Goal: Information Seeking & Learning: Learn about a topic

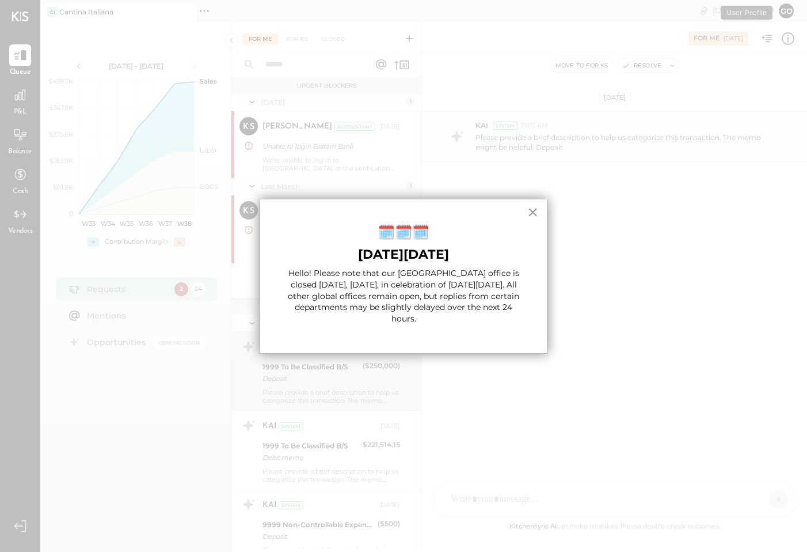
scroll to position [58, 0]
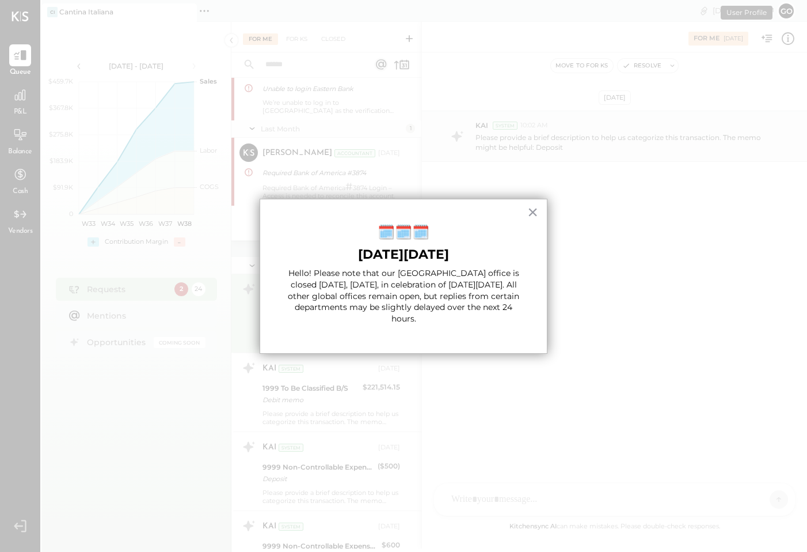
click at [519, 215] on div "× 🗓️🗓️🗓️ [DATE][DATE] Hello! Please note that our [GEOGRAPHIC_DATA] office is c…" at bounding box center [404, 276] width 288 height 155
click at [541, 210] on div "× 🗓️🗓️🗓️ [DATE][DATE] Hello! Please note that our [GEOGRAPHIC_DATA] office is c…" at bounding box center [404, 276] width 288 height 155
click at [530, 212] on button "×" at bounding box center [532, 212] width 11 height 18
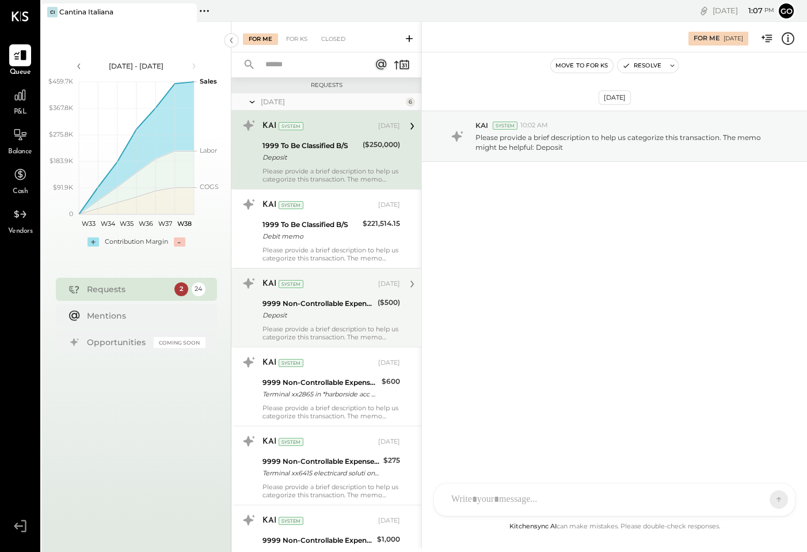
scroll to position [213, 0]
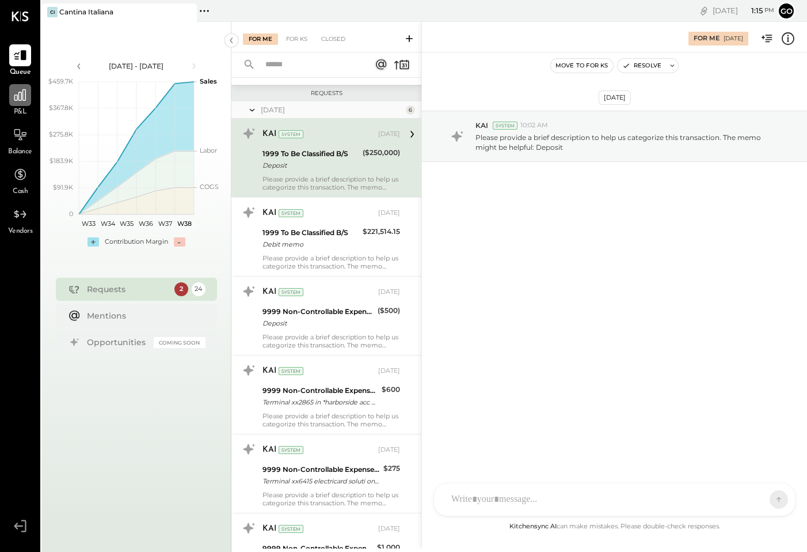
click at [21, 100] on icon at bounding box center [20, 95] width 15 height 15
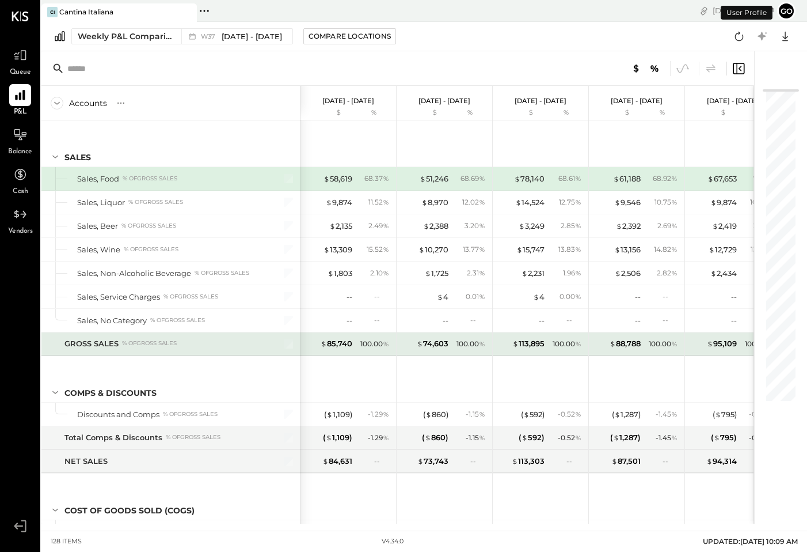
click at [195, 350] on div "GROSS SALES % of GROSS SALES" at bounding box center [170, 343] width 259 height 23
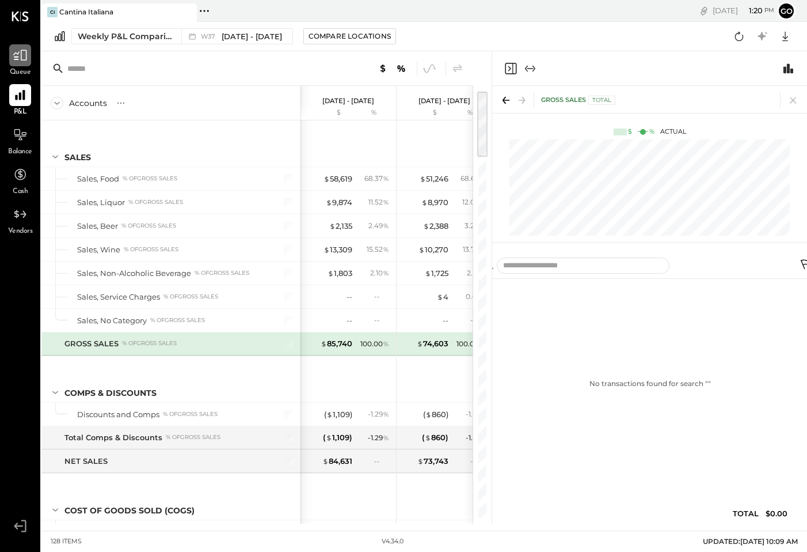
click at [18, 54] on icon at bounding box center [20, 55] width 15 height 15
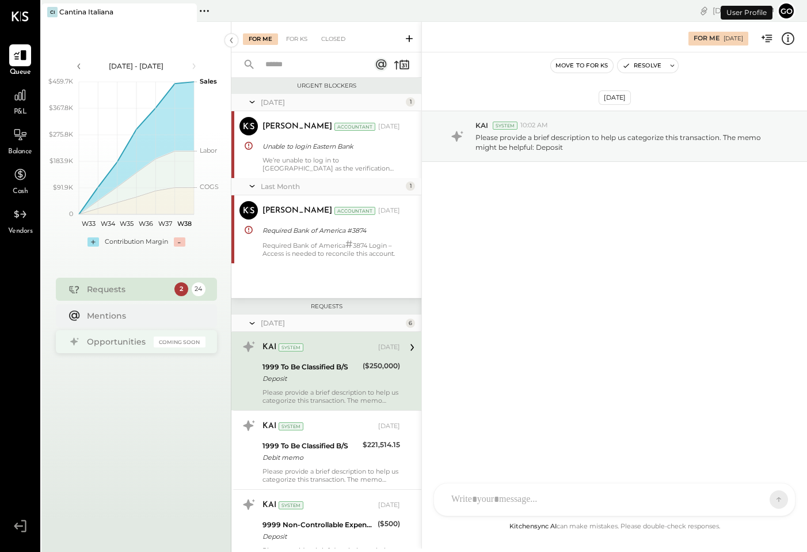
scroll to position [58, 0]
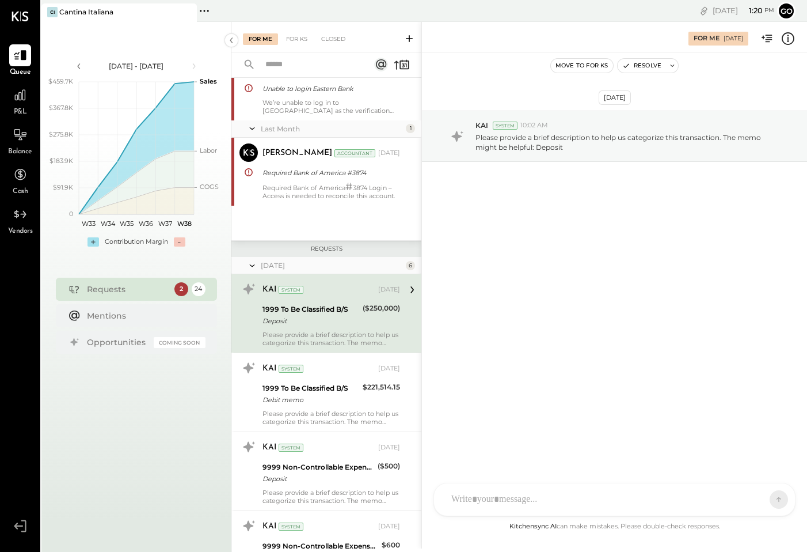
click at [517, 498] on div "TP [PERSON_NAME] [PERSON_NAME] [PERSON_NAME] [PERSON_NAME] G gomesrobert21 Use …" at bounding box center [615, 499] width 362 height 33
click at [409, 40] on icon at bounding box center [409, 38] width 7 height 7
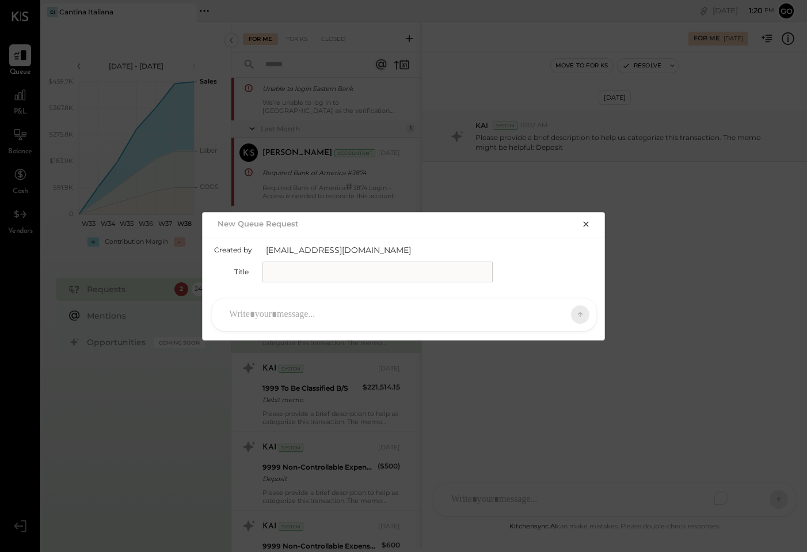
click at [587, 219] on icon "button" at bounding box center [586, 223] width 9 height 9
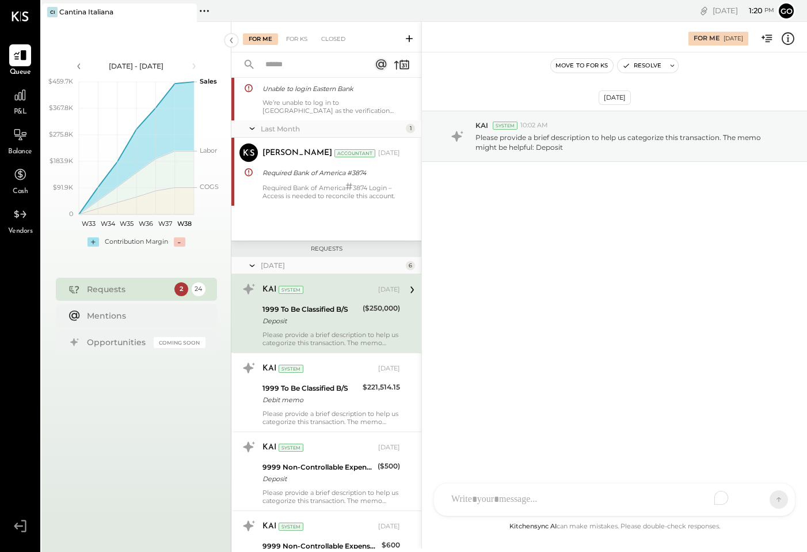
click at [412, 40] on icon at bounding box center [410, 39] width 12 height 12
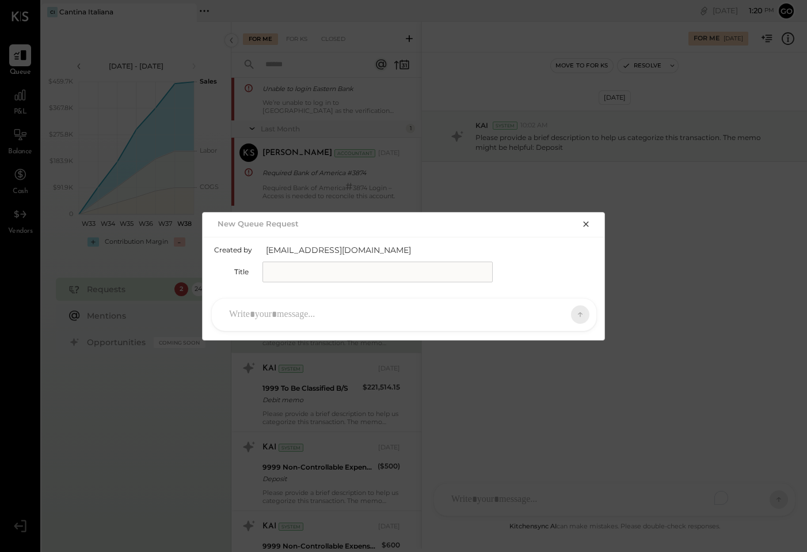
click at [594, 226] on button "button" at bounding box center [586, 223] width 16 height 13
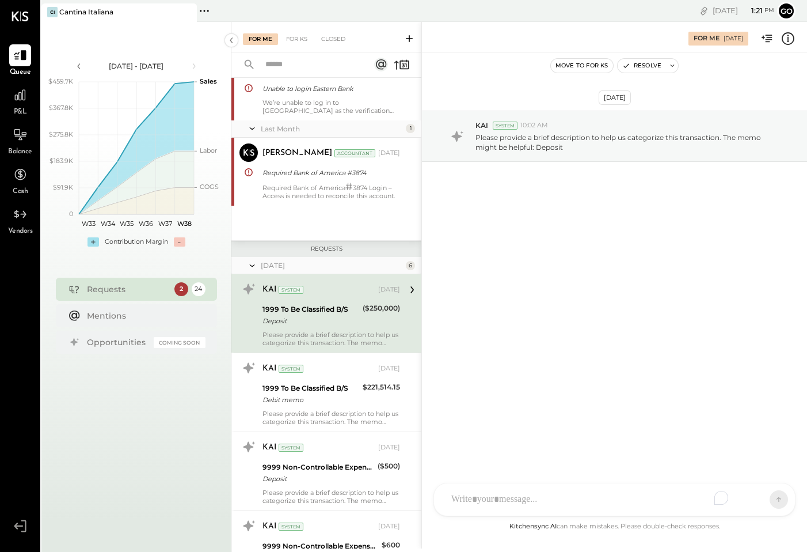
click at [412, 41] on icon at bounding box center [410, 39] width 12 height 12
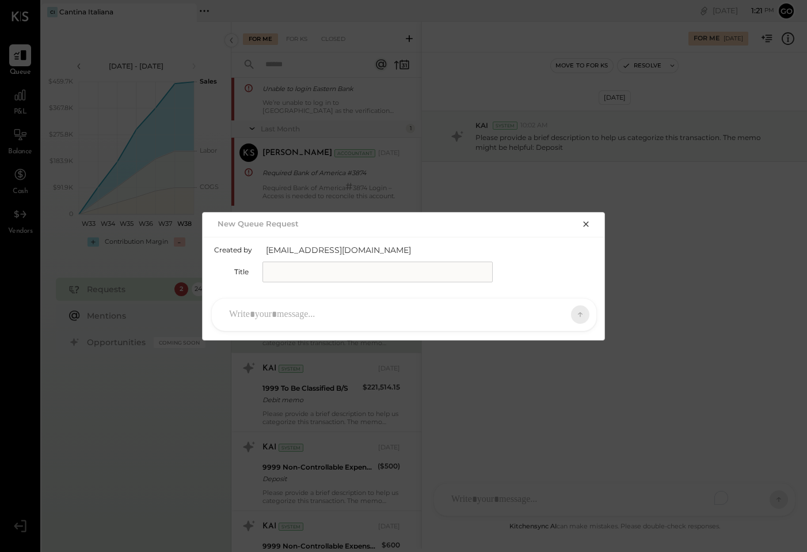
click at [587, 225] on icon "button" at bounding box center [585, 223] width 5 height 5
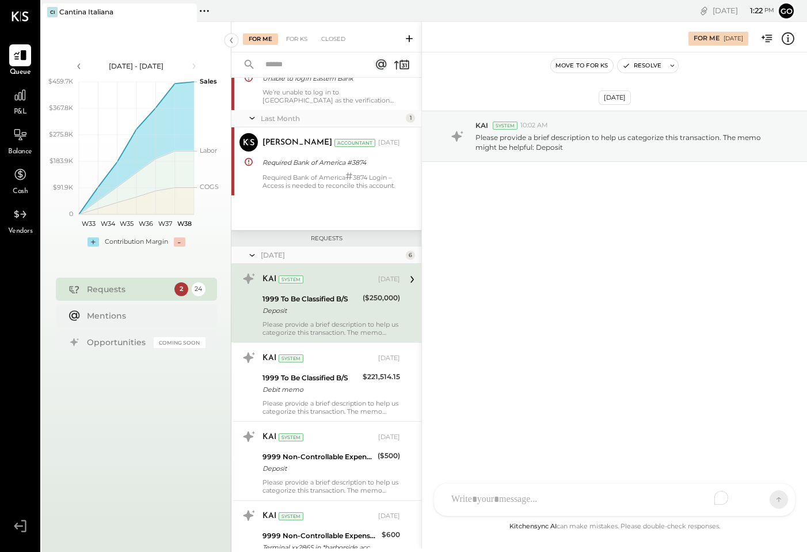
scroll to position [0, 0]
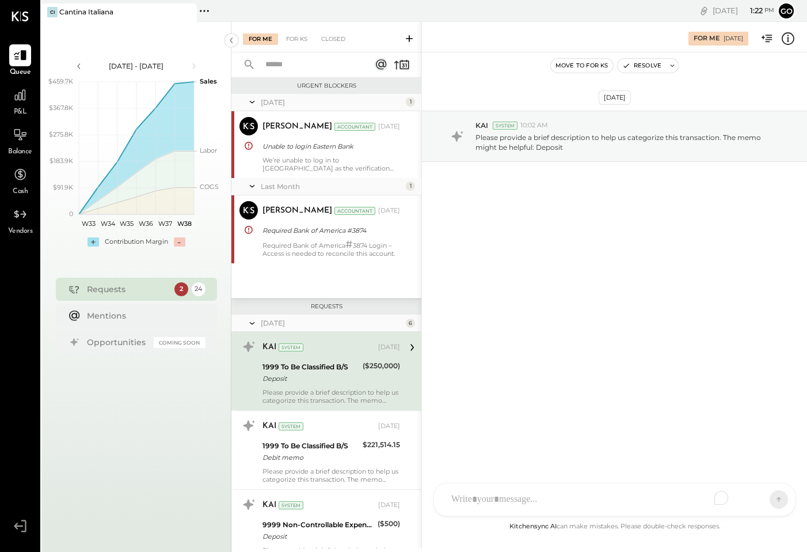
click at [405, 37] on icon at bounding box center [410, 39] width 12 height 12
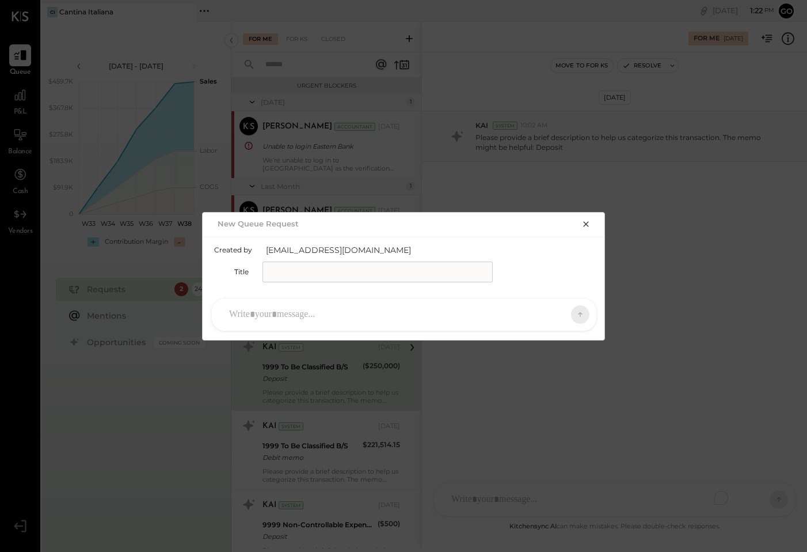
click at [587, 225] on icon "button" at bounding box center [585, 223] width 5 height 5
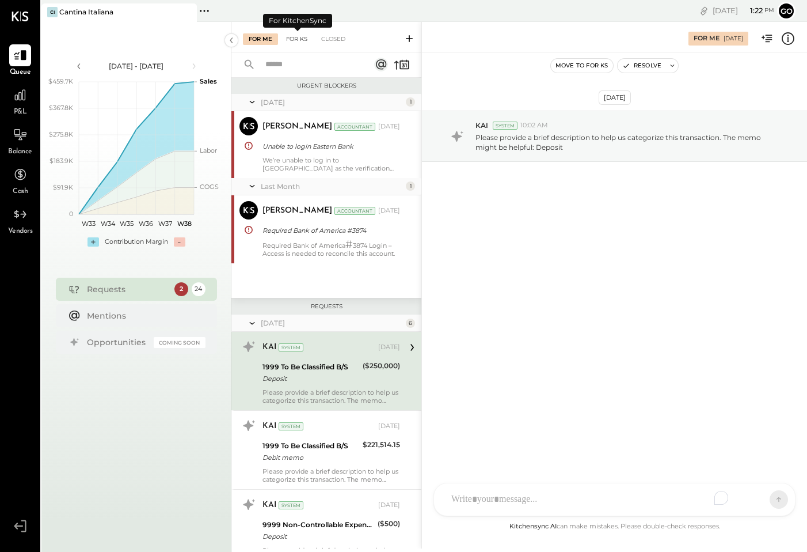
click at [293, 41] on div "For KS" at bounding box center [296, 39] width 33 height 12
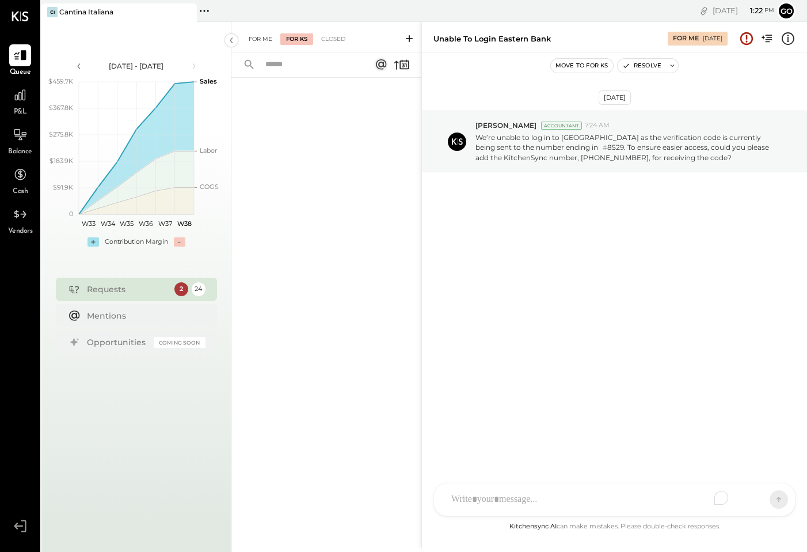
click at [261, 44] on div "For Me" at bounding box center [260, 39] width 35 height 12
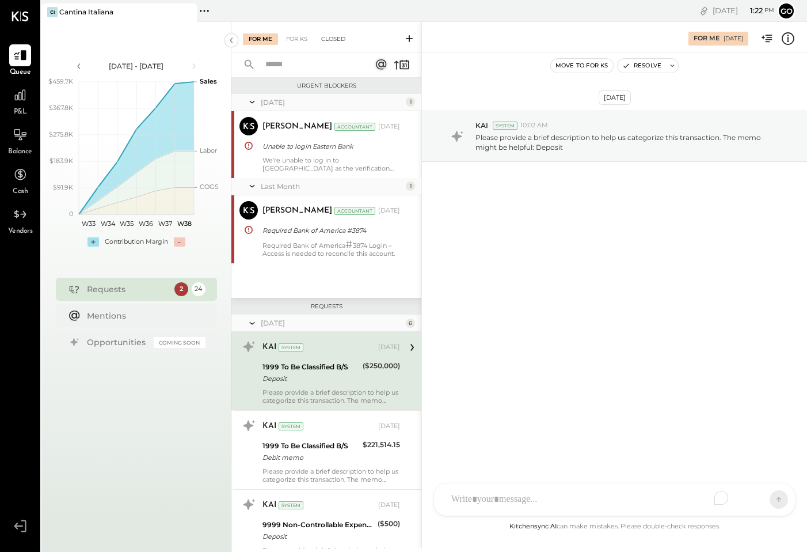
click at [332, 37] on div "Closed" at bounding box center [334, 39] width 36 height 12
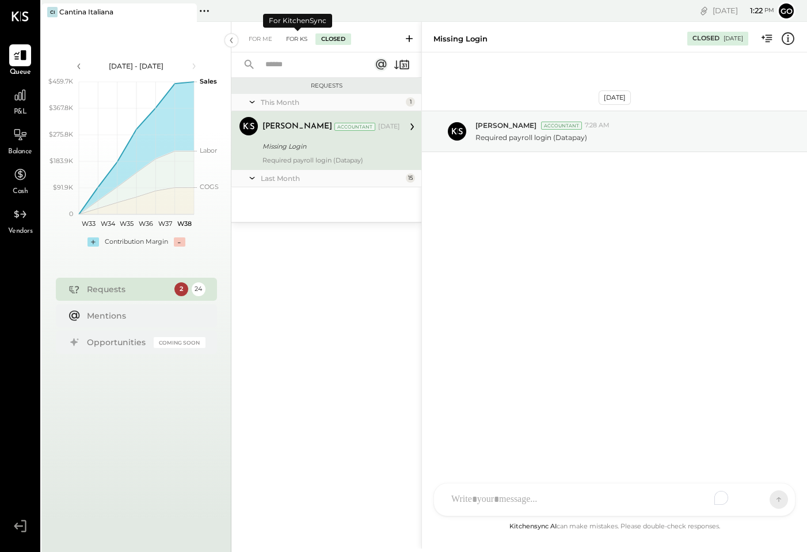
click at [293, 40] on div "For KS" at bounding box center [296, 39] width 33 height 12
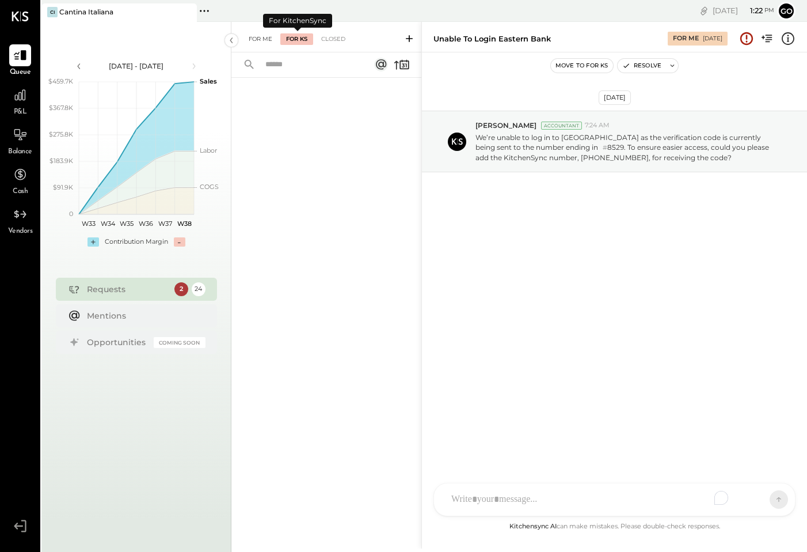
click at [260, 39] on div "For Me" at bounding box center [260, 39] width 35 height 12
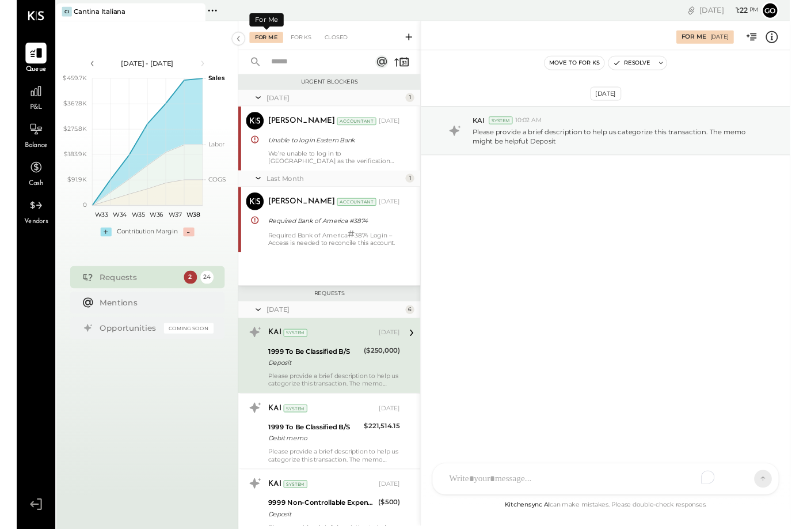
scroll to position [58, 0]
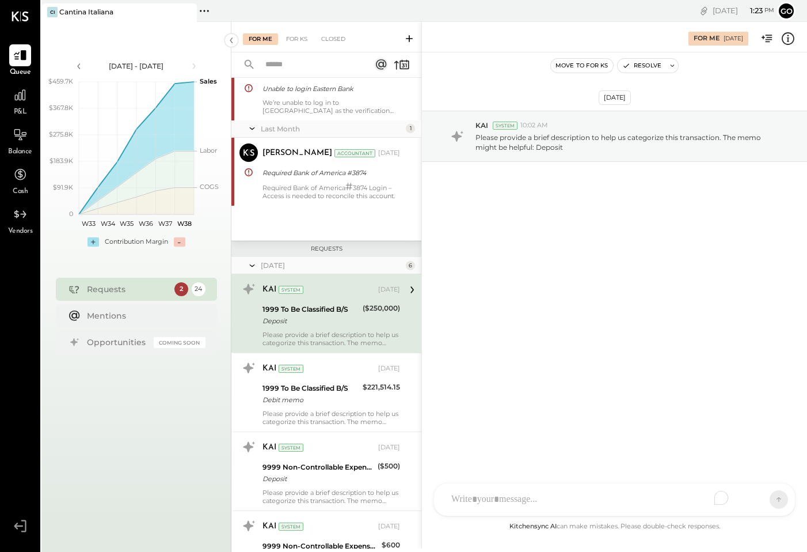
click at [413, 37] on icon at bounding box center [410, 39] width 12 height 12
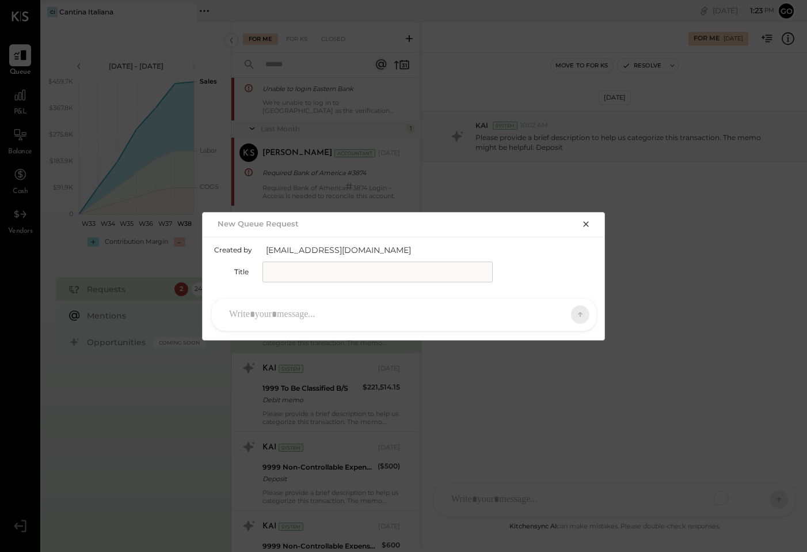
click at [586, 225] on icon "button" at bounding box center [586, 223] width 9 height 9
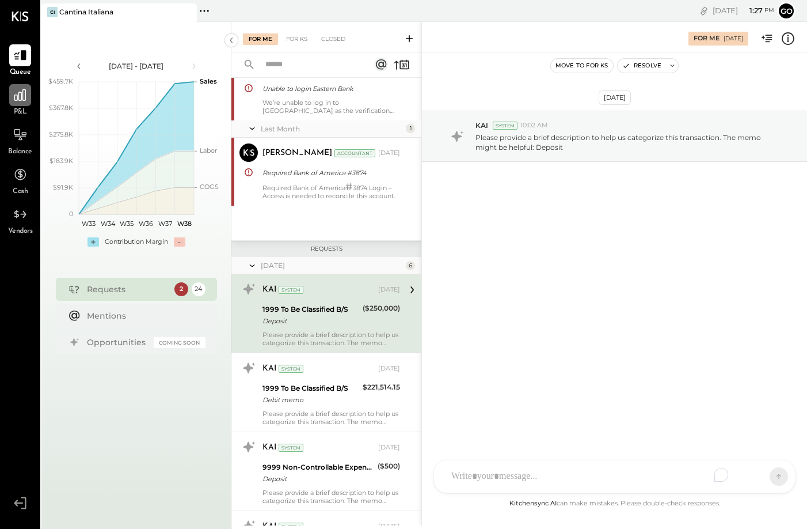
click at [18, 100] on icon at bounding box center [20, 95] width 12 height 12
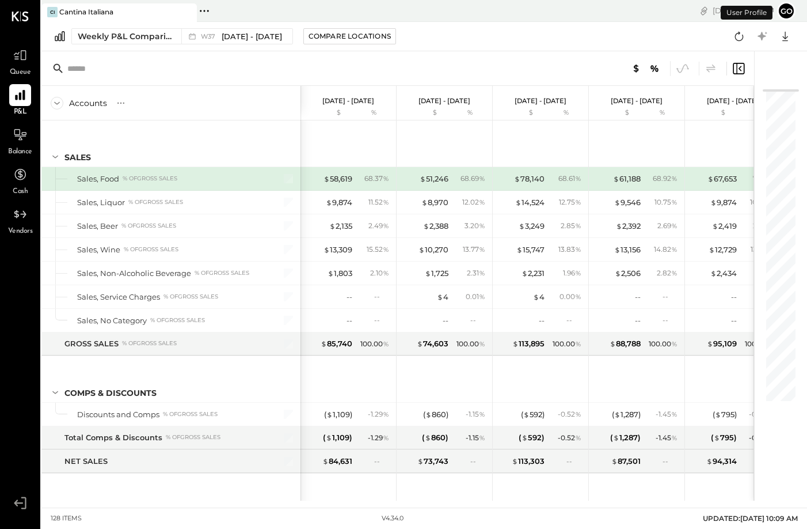
click at [20, 66] on div "Queue" at bounding box center [20, 60] width 22 height 33
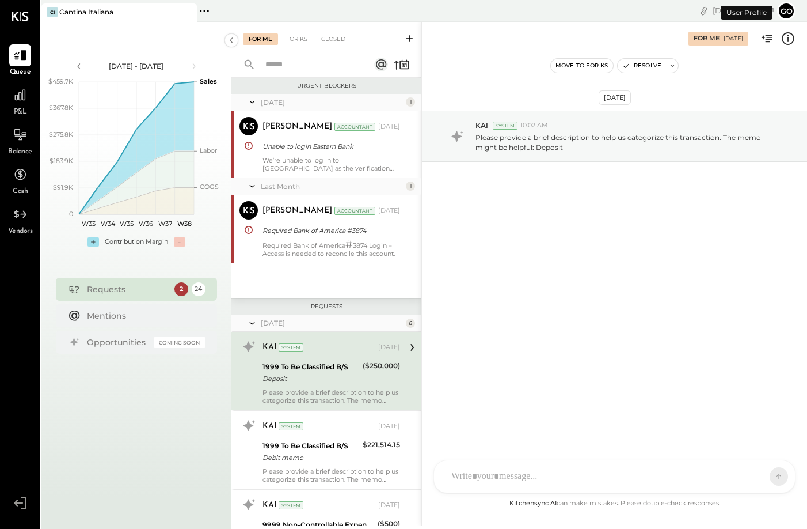
scroll to position [69, 0]
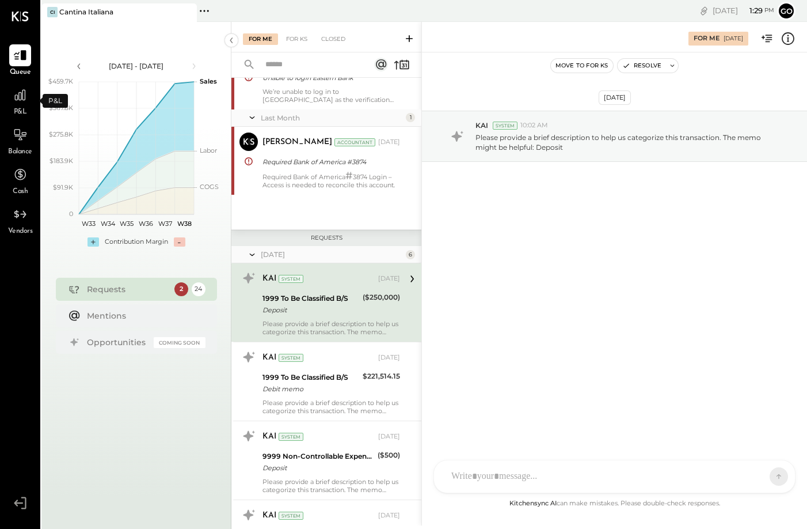
click at [24, 112] on span "P&L" at bounding box center [20, 112] width 13 height 10
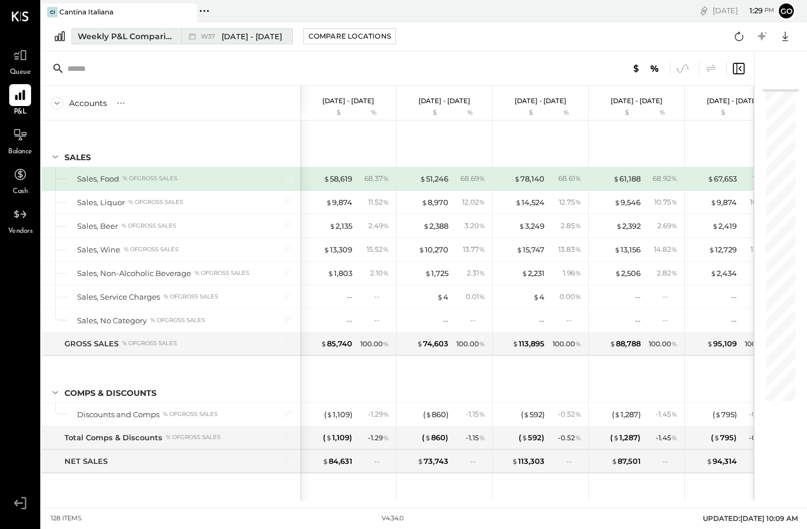
click at [116, 41] on div "Weekly P&L Comparison" at bounding box center [126, 37] width 97 height 12
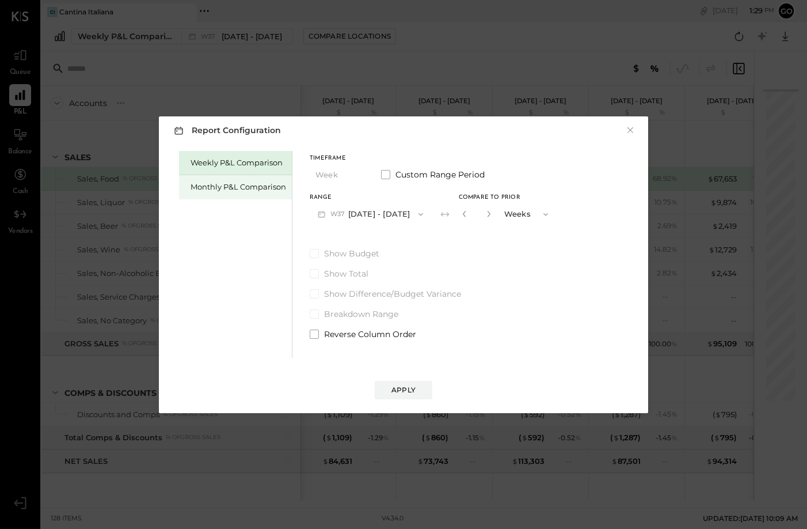
click at [224, 191] on div "Monthly P&L Comparison" at bounding box center [239, 186] width 96 height 11
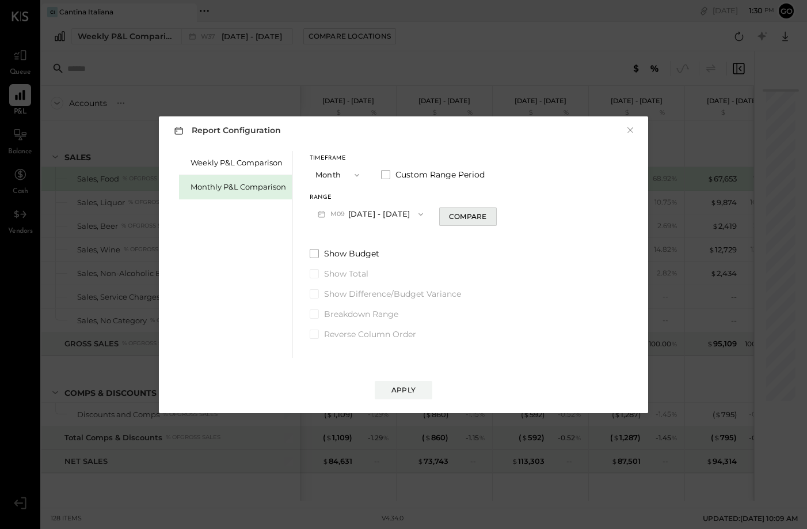
click at [466, 215] on div "Compare" at bounding box center [467, 216] width 37 height 10
click at [520, 213] on button "Months" at bounding box center [528, 213] width 58 height 21
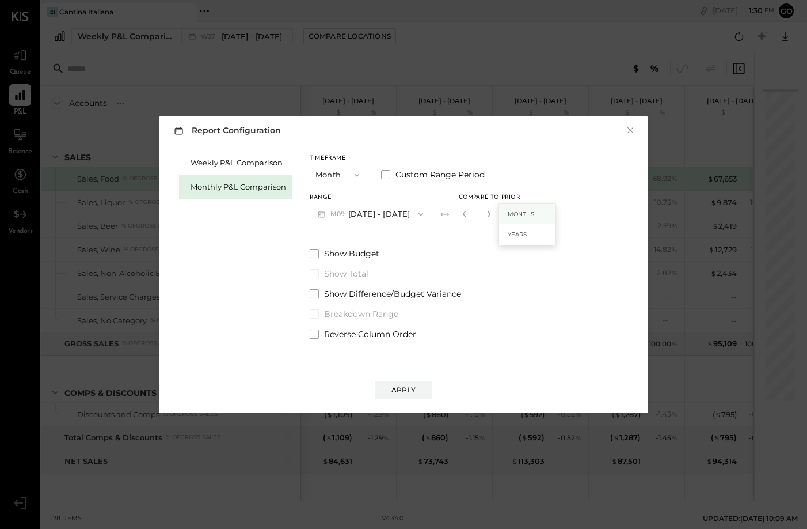
click at [518, 215] on span "Months" at bounding box center [521, 213] width 26 height 7
click at [461, 215] on icon "button" at bounding box center [464, 213] width 7 height 7
click at [416, 215] on icon "button" at bounding box center [420, 214] width 9 height 9
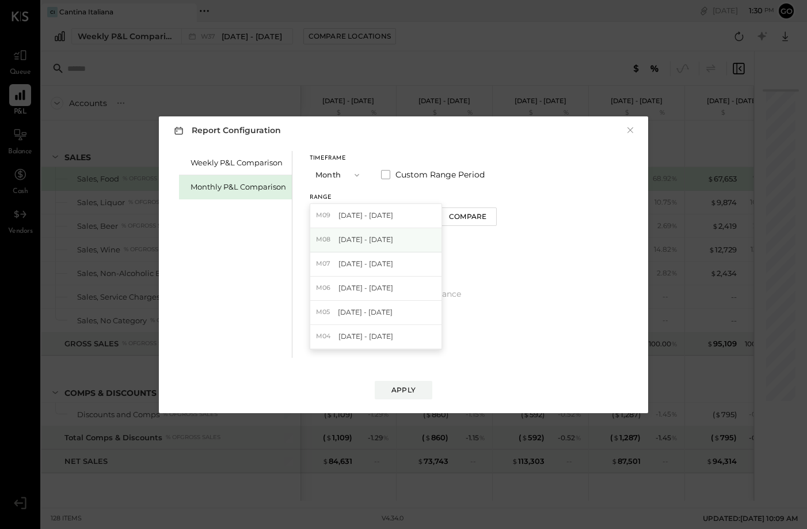
click at [406, 237] on div "M08 [DATE] - [DATE]" at bounding box center [375, 240] width 131 height 24
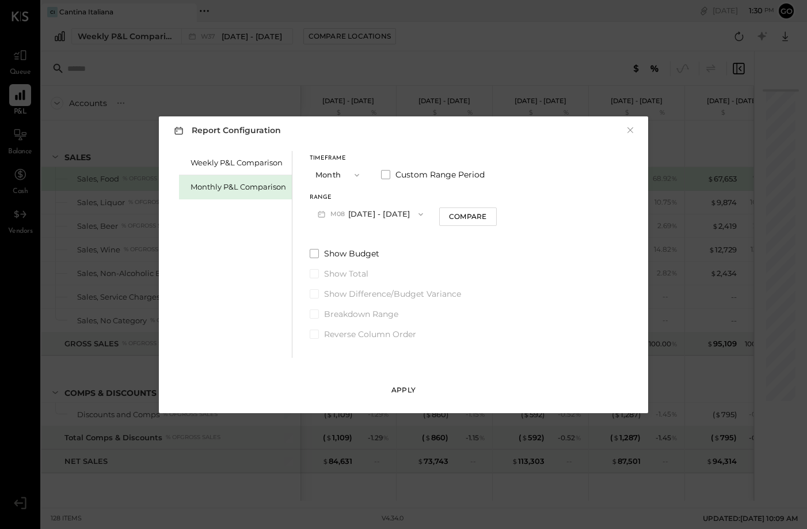
click at [409, 391] on div "Apply" at bounding box center [404, 390] width 24 height 10
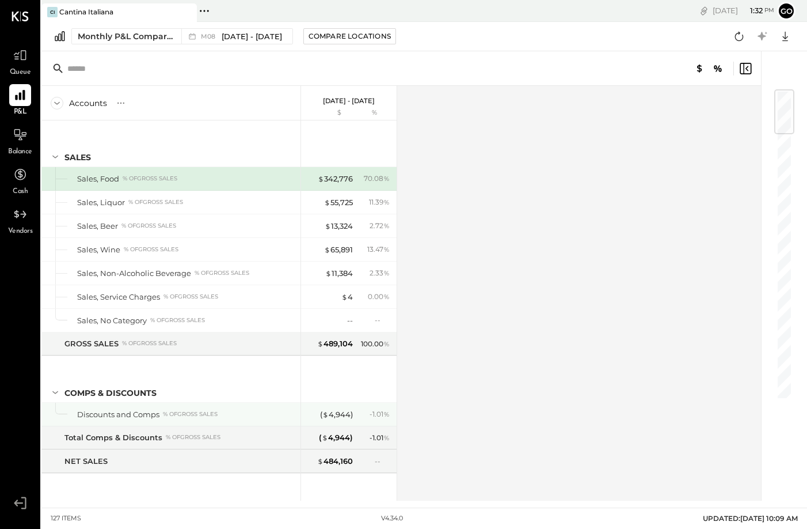
click at [266, 415] on div "Discounts and Comps % of GROSS SALES" at bounding box center [186, 414] width 219 height 11
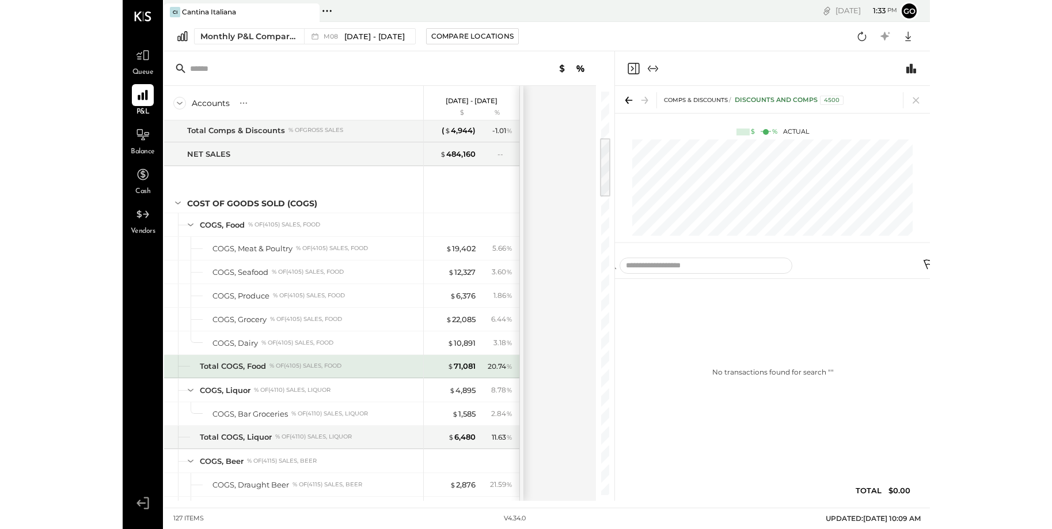
scroll to position [315, 0]
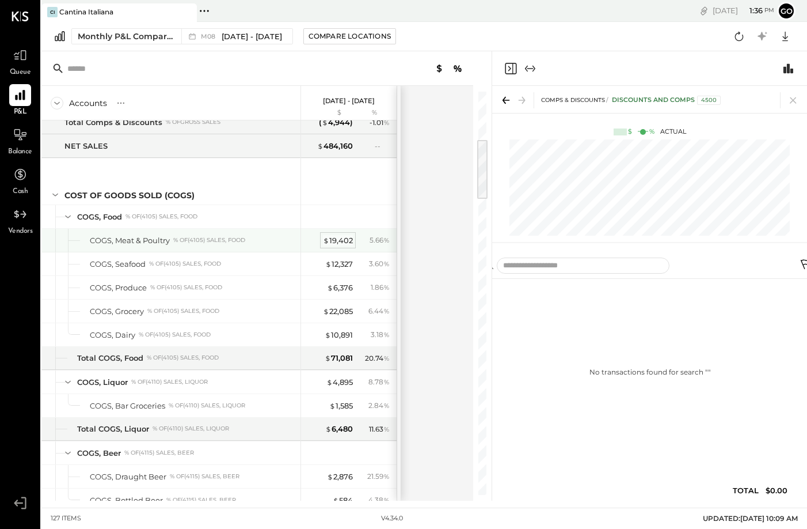
click at [344, 240] on div "$ 19,402" at bounding box center [338, 240] width 30 height 11
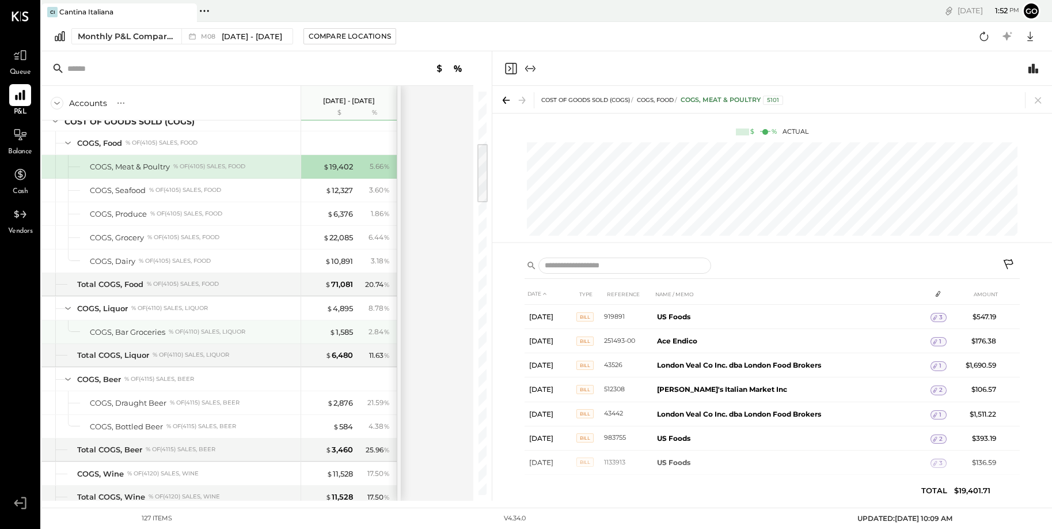
scroll to position [331, 0]
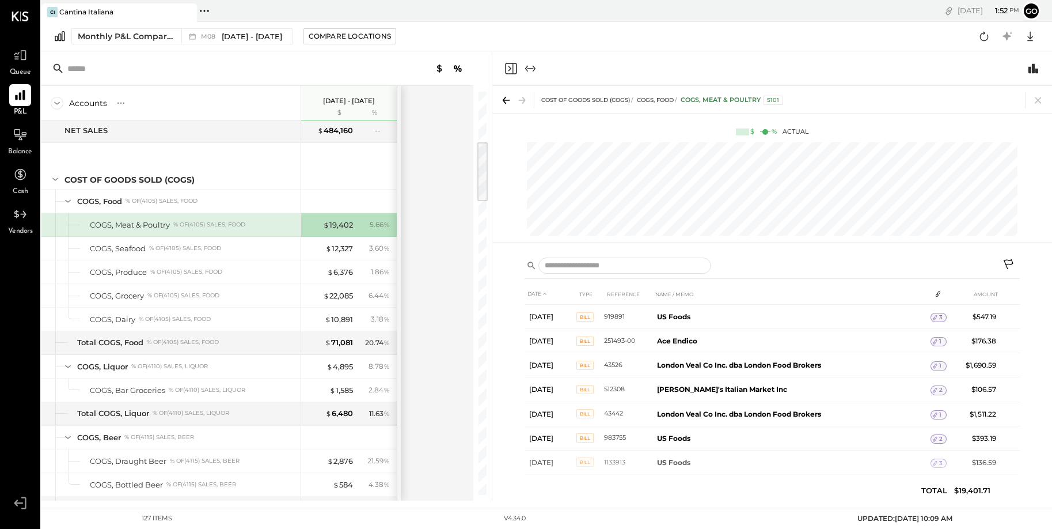
click at [40, 204] on div "Queue P&L Balance Cash Vendors v 4.34.0 CI Cantina Italiana Pinned Locations ( …" at bounding box center [526, 264] width 1052 height 529
click at [22, 172] on icon at bounding box center [20, 174] width 15 height 15
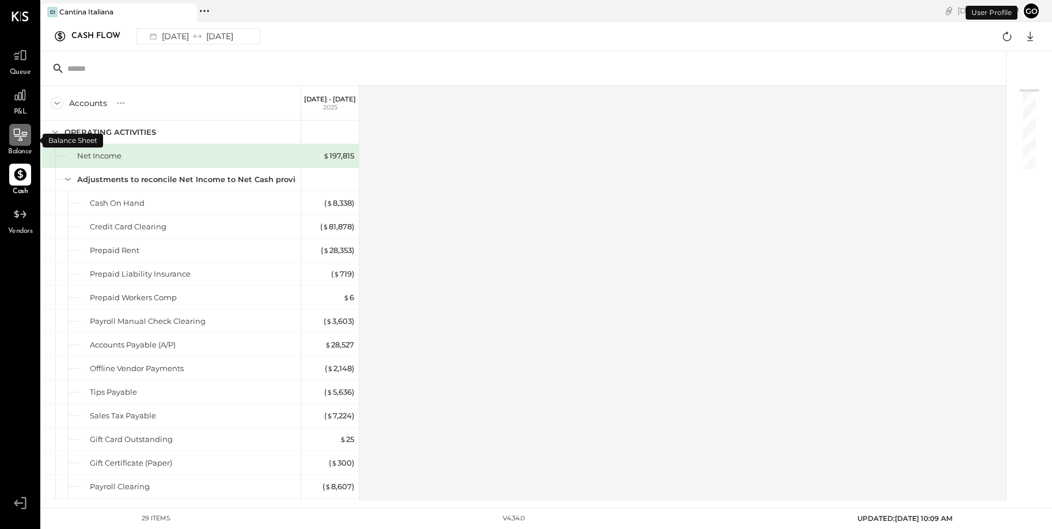
click at [24, 143] on div at bounding box center [20, 135] width 22 height 22
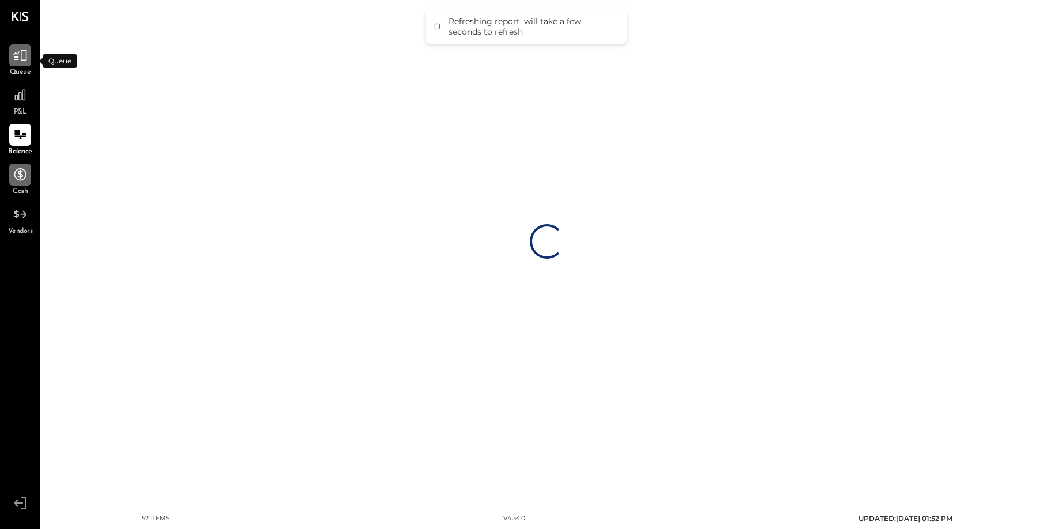
click at [18, 64] on div at bounding box center [20, 55] width 22 height 22
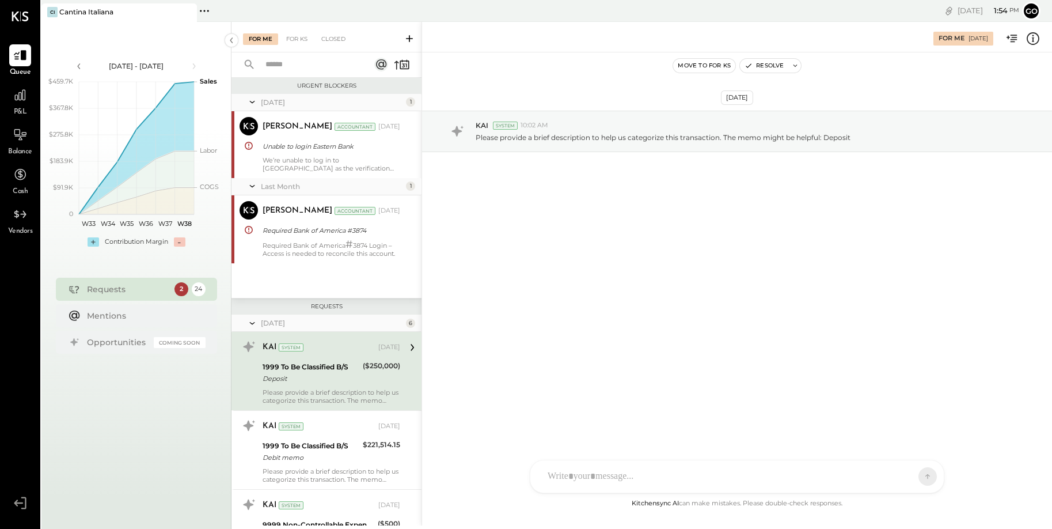
click at [20, 107] on span "P&L" at bounding box center [20, 112] width 13 height 10
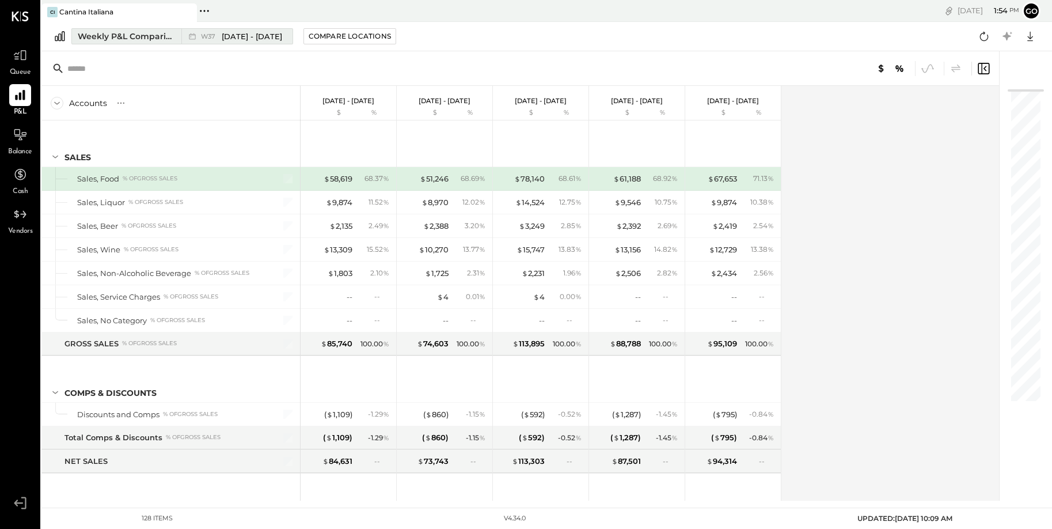
click at [147, 44] on button "Weekly P&L Comparison W37 [DATE] - [DATE]" at bounding box center [182, 36] width 222 height 16
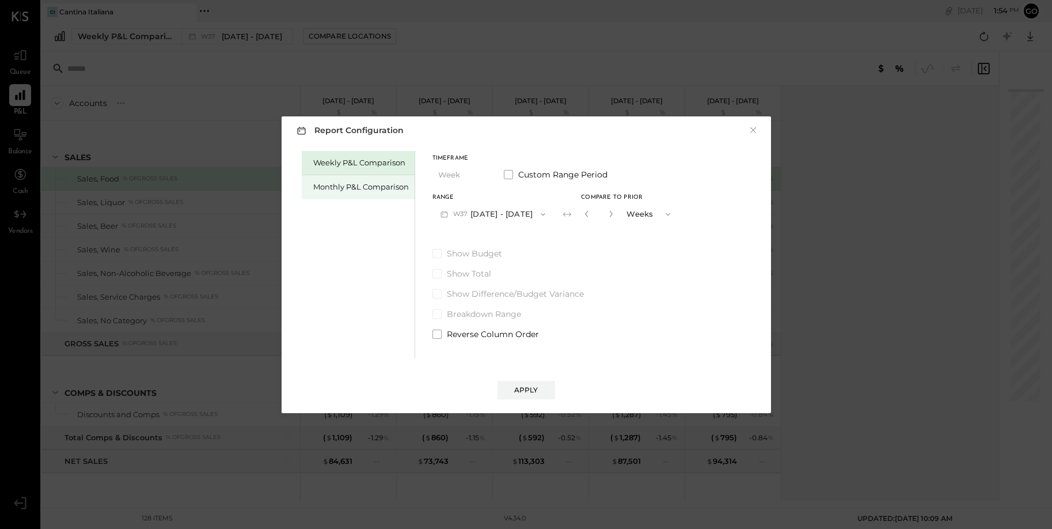
click at [329, 185] on div "Monthly P&L Comparison" at bounding box center [361, 186] width 96 height 11
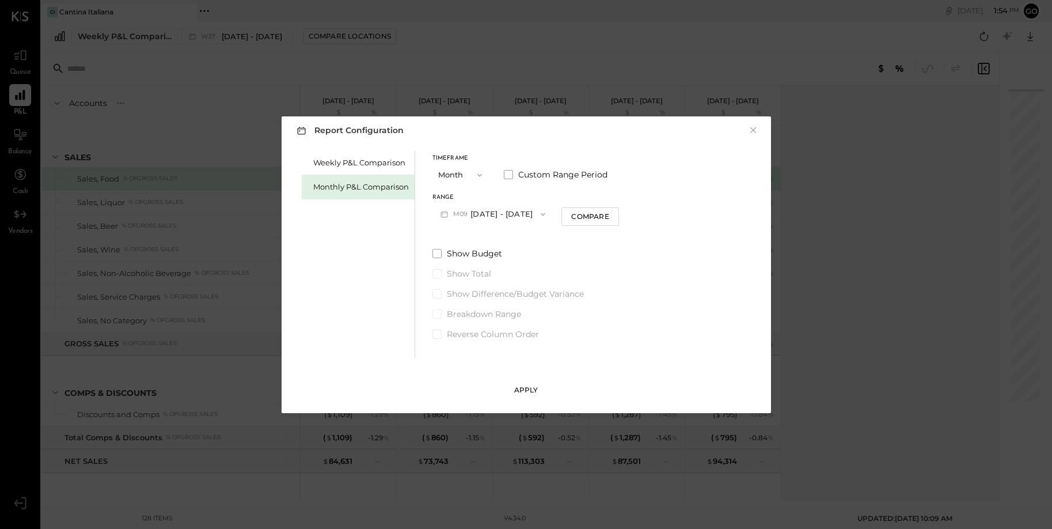
click at [531, 391] on div "Apply" at bounding box center [526, 390] width 24 height 10
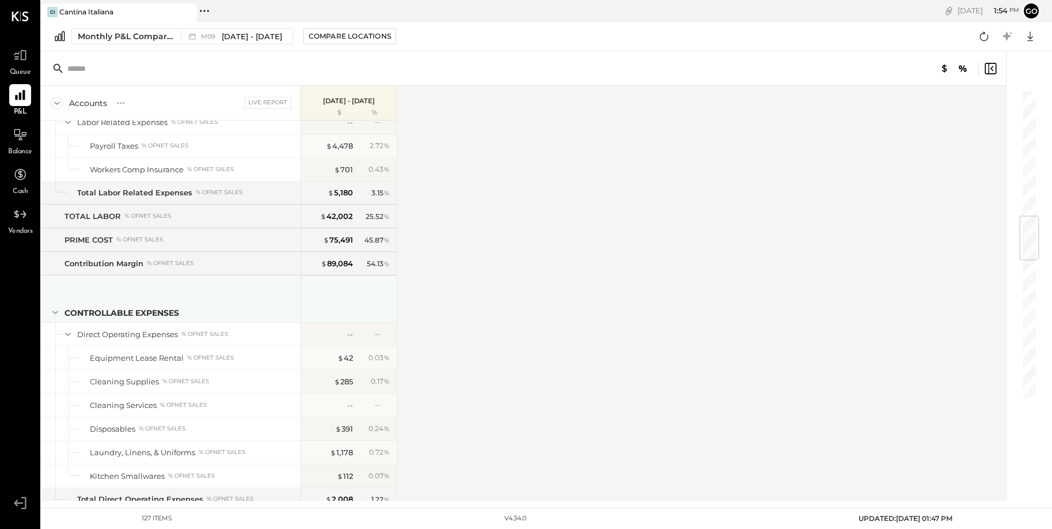
scroll to position [1068, 0]
